Goal: Check status: Check status

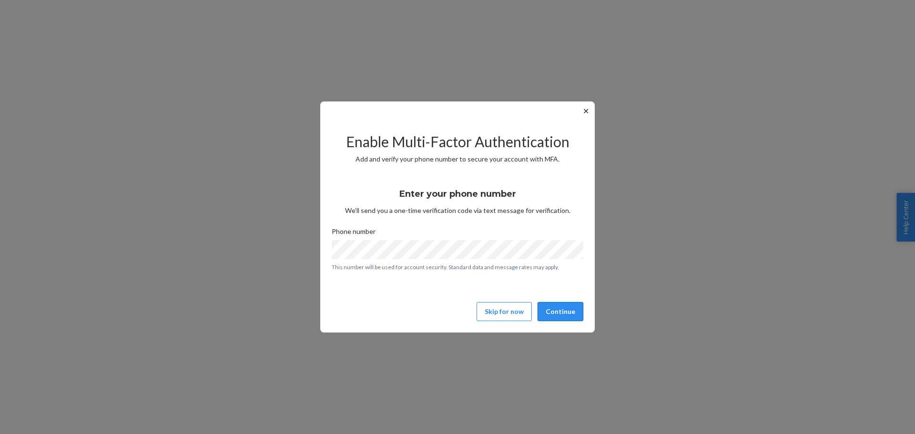
click at [557, 312] on button "Continue" at bounding box center [560, 311] width 46 height 19
click at [556, 307] on button "Continue" at bounding box center [560, 311] width 46 height 19
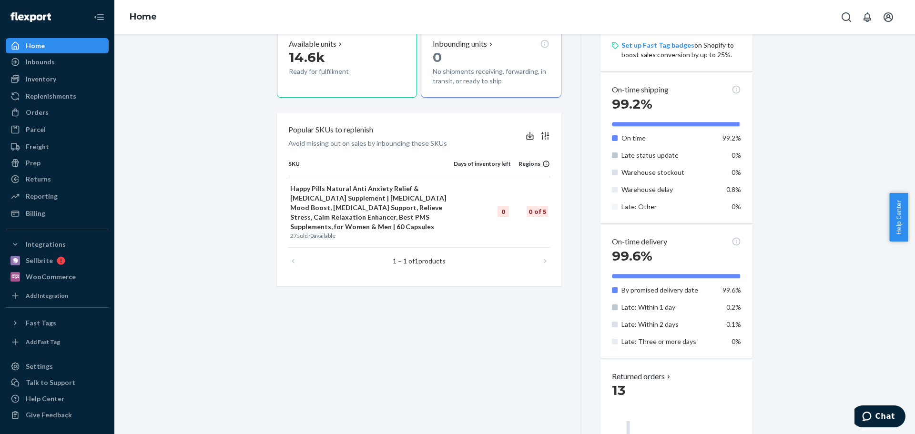
scroll to position [191, 0]
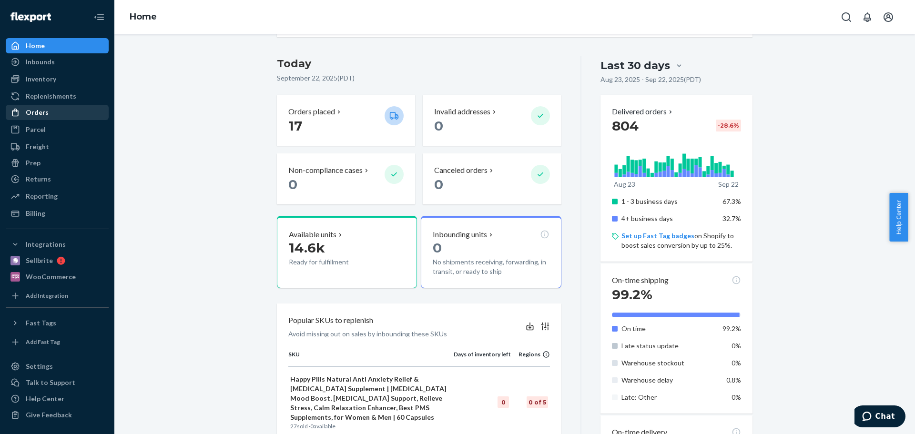
click at [44, 111] on div "Orders" at bounding box center [37, 113] width 23 height 10
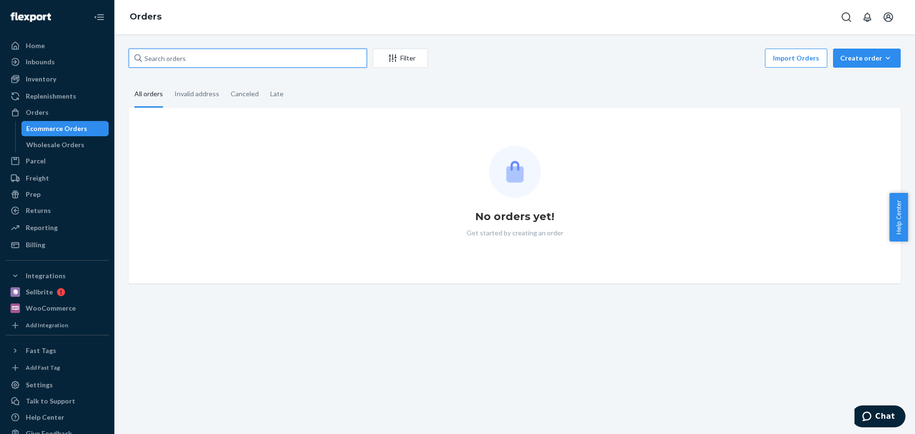
click at [201, 61] on input "text" at bounding box center [248, 58] width 238 height 19
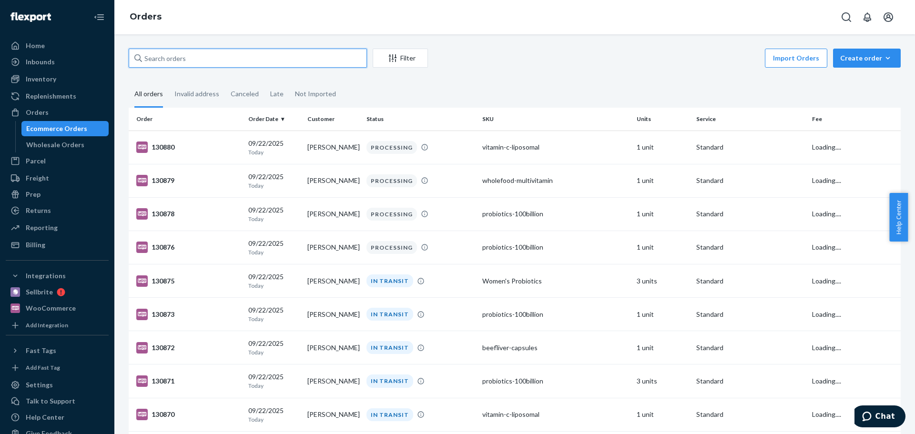
paste input "130722"
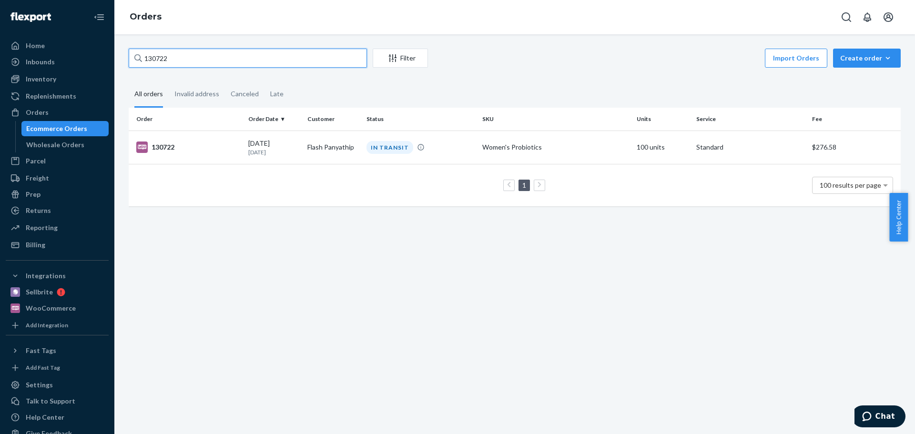
type input "130722"
